Goal: Task Accomplishment & Management: Manage account settings

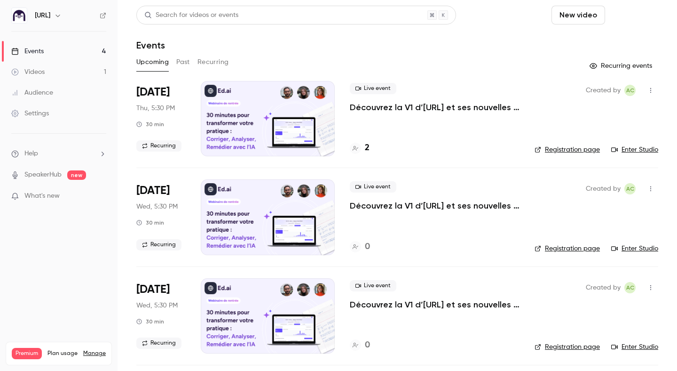
click at [640, 14] on button "Schedule" at bounding box center [633, 15] width 49 height 19
click at [59, 14] on div at bounding box center [338, 185] width 677 height 371
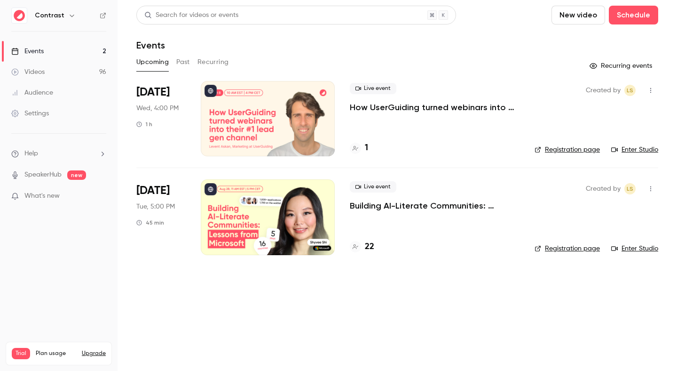
click at [75, 11] on div "Contrast" at bounding box center [63, 15] width 57 height 11
click at [60, 13] on h6 "Contrast" at bounding box center [50, 15] width 30 height 9
click at [66, 14] on button "button" at bounding box center [71, 15] width 11 height 11
click at [52, 116] on link "Settings" at bounding box center [59, 113] width 118 height 21
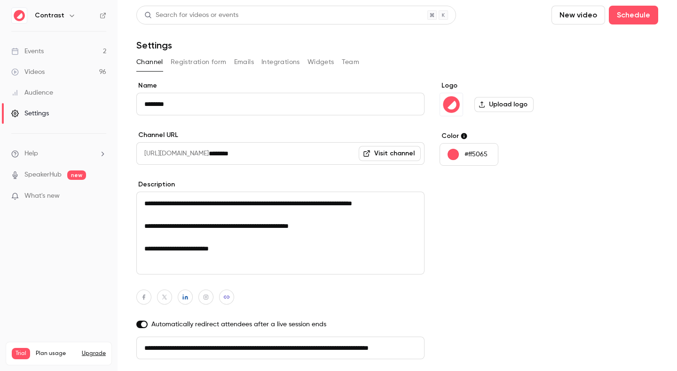
scroll to position [0, 53]
click at [68, 20] on button "button" at bounding box center [71, 15] width 11 height 11
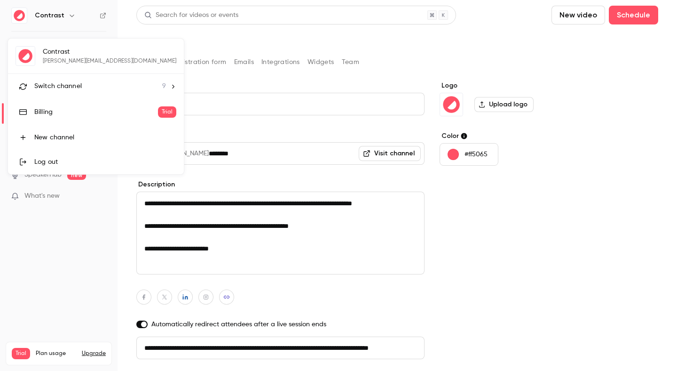
click at [59, 82] on span "Switch channel" at bounding box center [57, 86] width 47 height 10
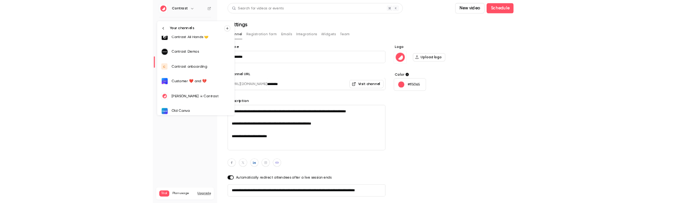
scroll to position [99, 0]
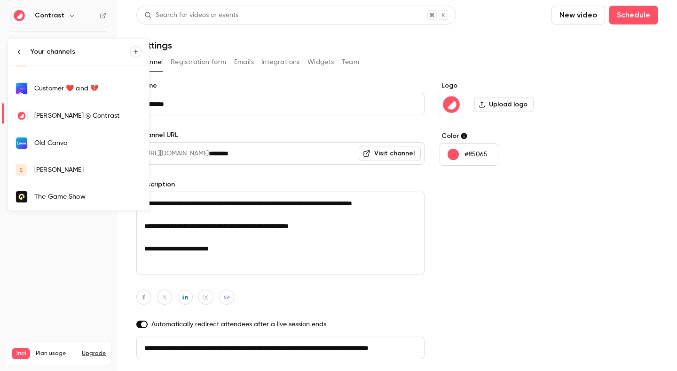
click at [52, 167] on div "[PERSON_NAME]" at bounding box center [87, 169] width 107 height 9
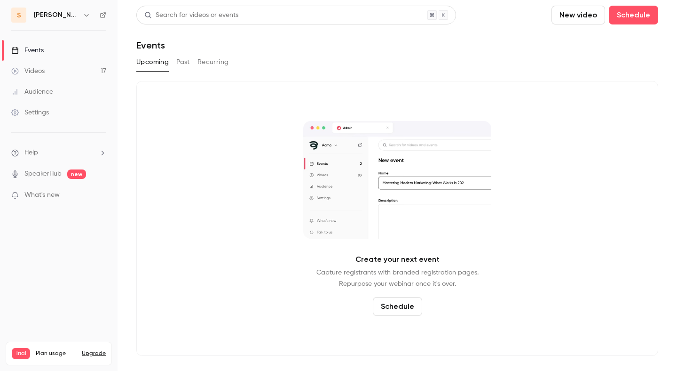
click at [56, 116] on link "Settings" at bounding box center [59, 112] width 118 height 21
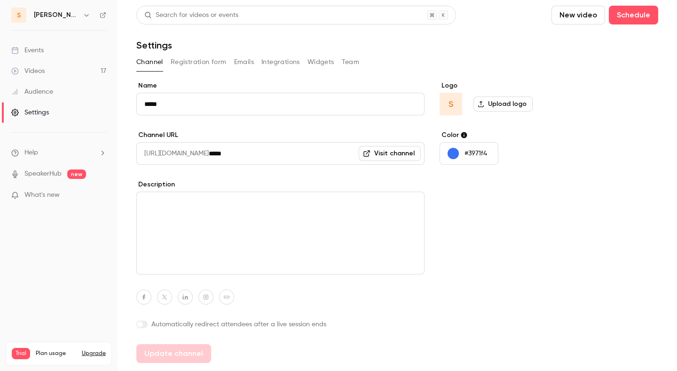
click at [193, 66] on button "Registration form" at bounding box center [199, 62] width 56 height 15
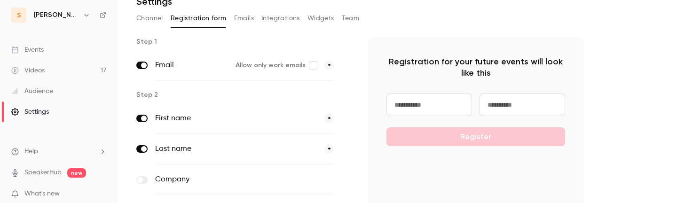
scroll to position [60, 0]
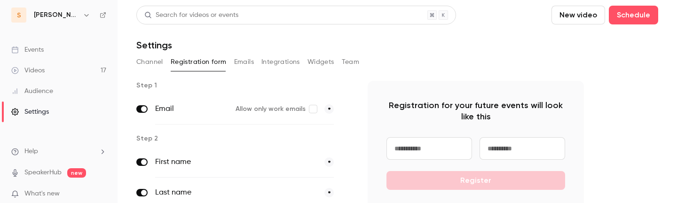
click at [81, 10] on button "button" at bounding box center [86, 14] width 11 height 11
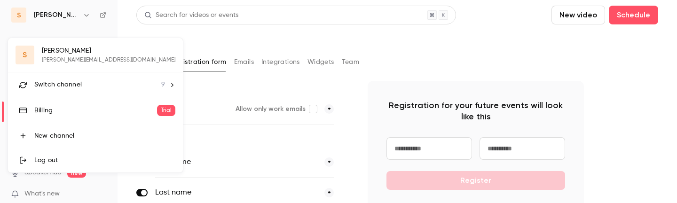
click at [68, 158] on div "Log out" at bounding box center [104, 160] width 141 height 9
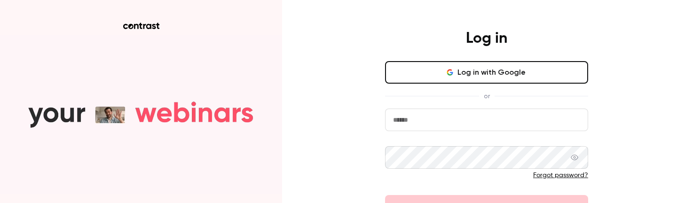
click at [484, 119] on input "email" at bounding box center [486, 120] width 203 height 23
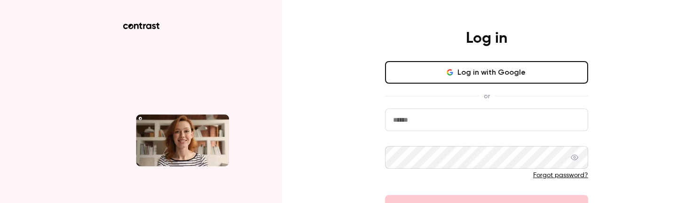
click at [371, 110] on div "Log in Log in with Google or Forgot password? Log in" at bounding box center [486, 123] width 245 height 189
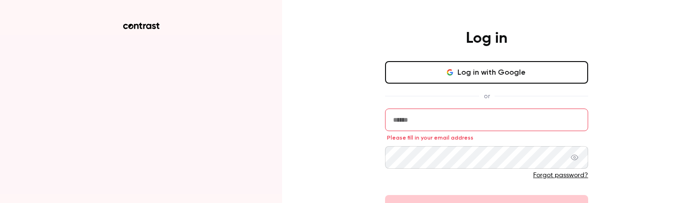
click at [445, 131] on input "email" at bounding box center [486, 120] width 203 height 23
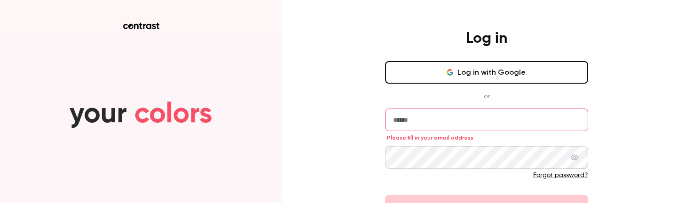
click at [445, 119] on input "email" at bounding box center [486, 120] width 203 height 23
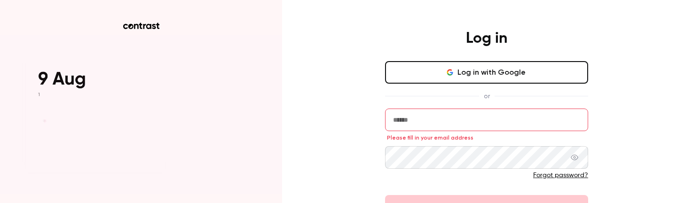
click at [513, 117] on input "email" at bounding box center [486, 120] width 203 height 23
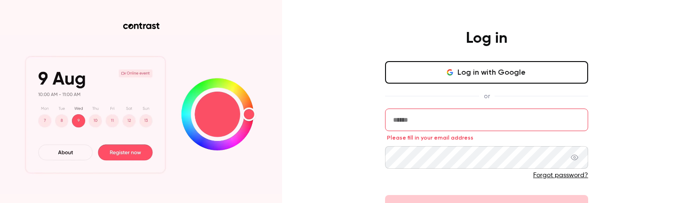
click at [514, 121] on input "email" at bounding box center [486, 120] width 203 height 23
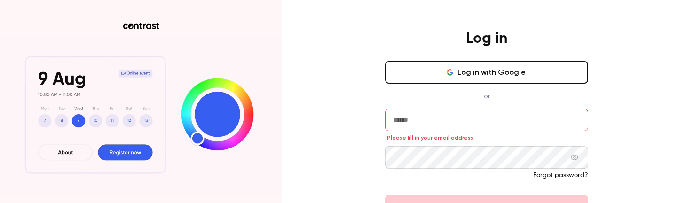
click at [514, 121] on input "email" at bounding box center [486, 120] width 203 height 23
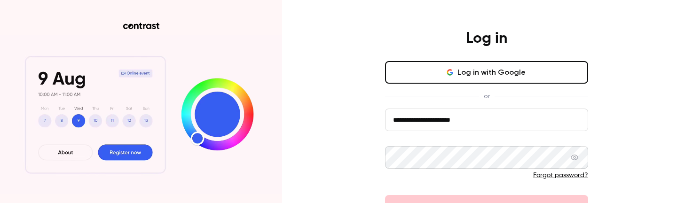
type input "**********"
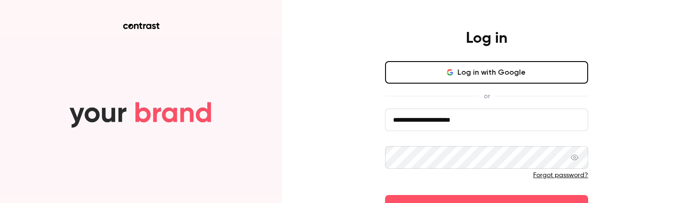
click at [385, 195] on button "Log in" at bounding box center [486, 206] width 203 height 23
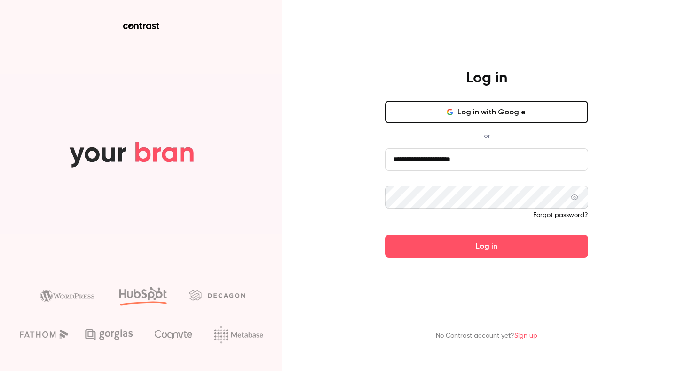
click at [385, 203] on button "Log in" at bounding box center [486, 246] width 203 height 23
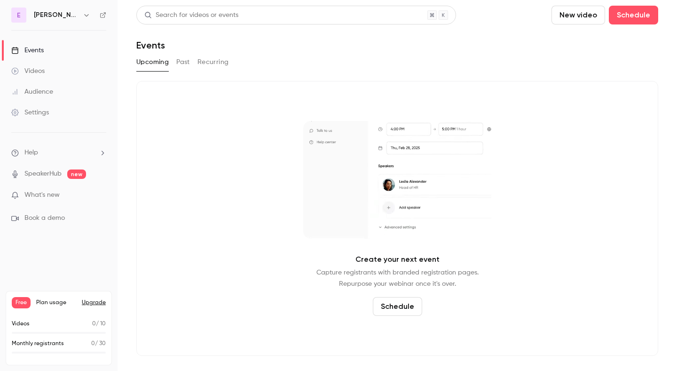
click at [47, 118] on link "Settings" at bounding box center [59, 112] width 118 height 21
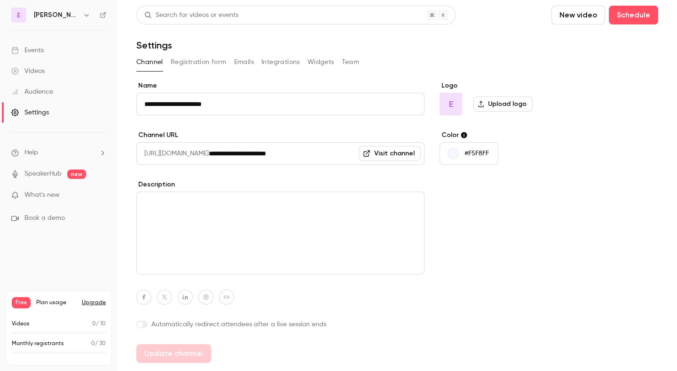
click at [197, 63] on button "Registration form" at bounding box center [199, 62] width 56 height 15
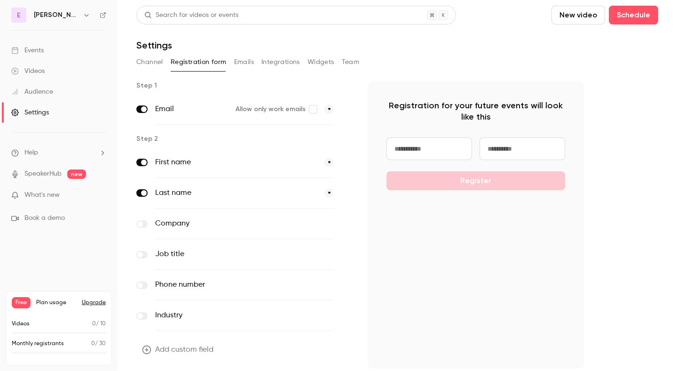
drag, startPoint x: 231, startPoint y: 40, endPoint x: 277, endPoint y: 202, distance: 168.1
click at [277, 202] on div "Search for videos or events New video Schedule Settings Channel Registration fo…" at bounding box center [397, 201] width 522 height 391
click at [239, 45] on div "Settings" at bounding box center [397, 45] width 522 height 11
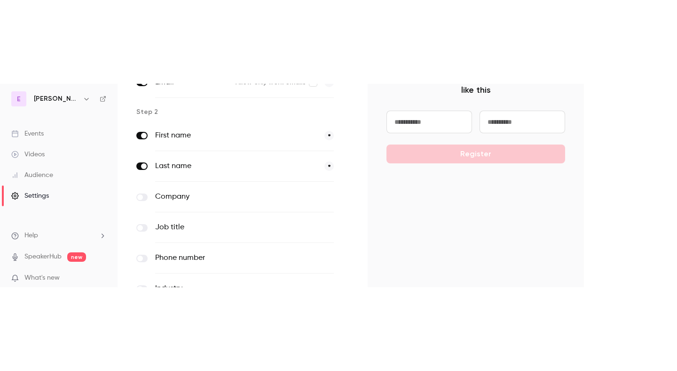
scroll to position [32, 0]
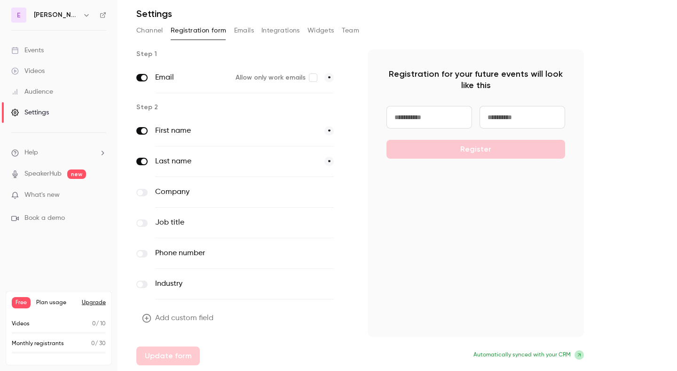
click at [577, 124] on div "Registration for your future events will look like this Register" at bounding box center [476, 192] width 216 height 287
